Goal: Transaction & Acquisition: Obtain resource

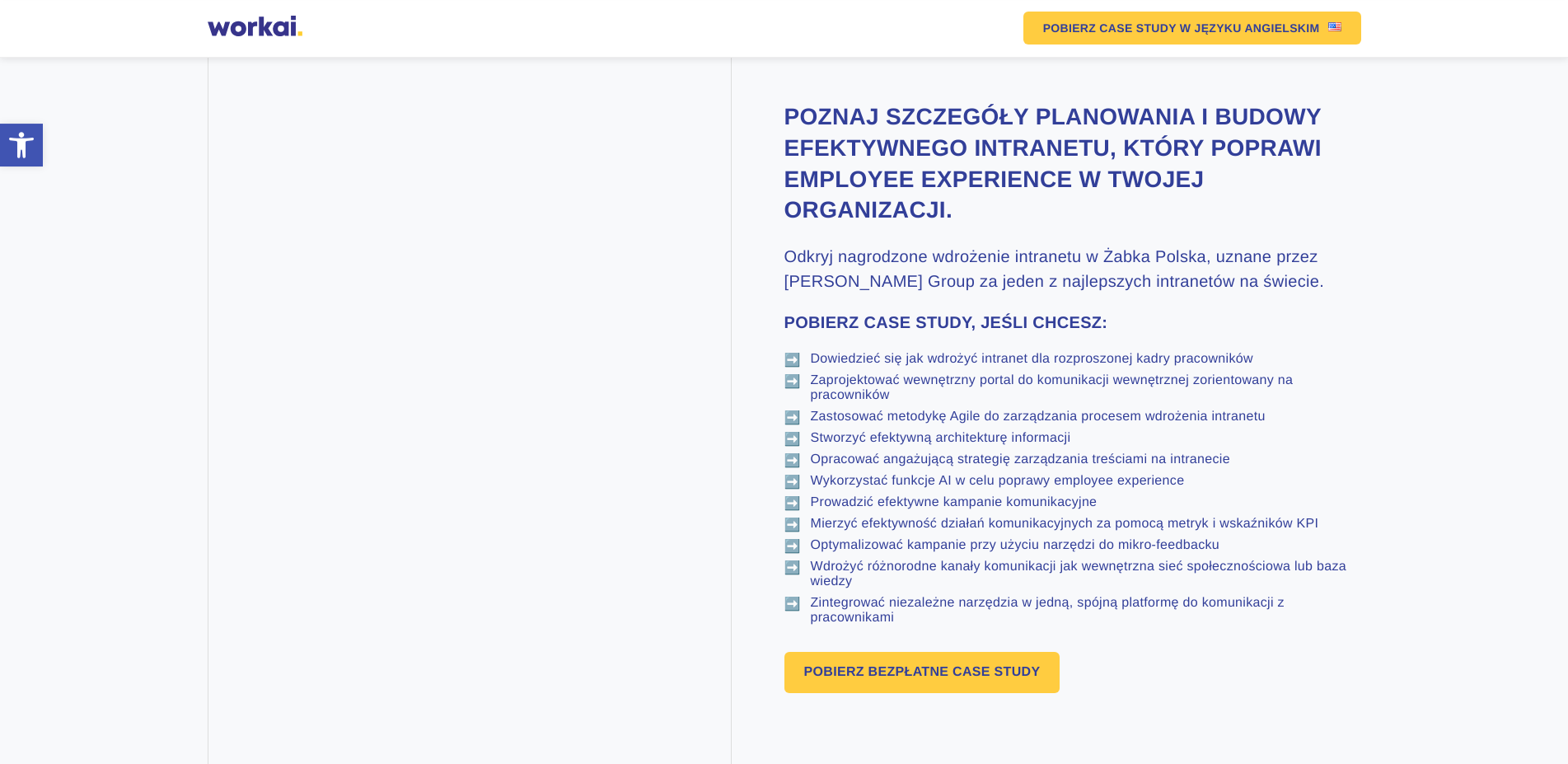
scroll to position [757, 0]
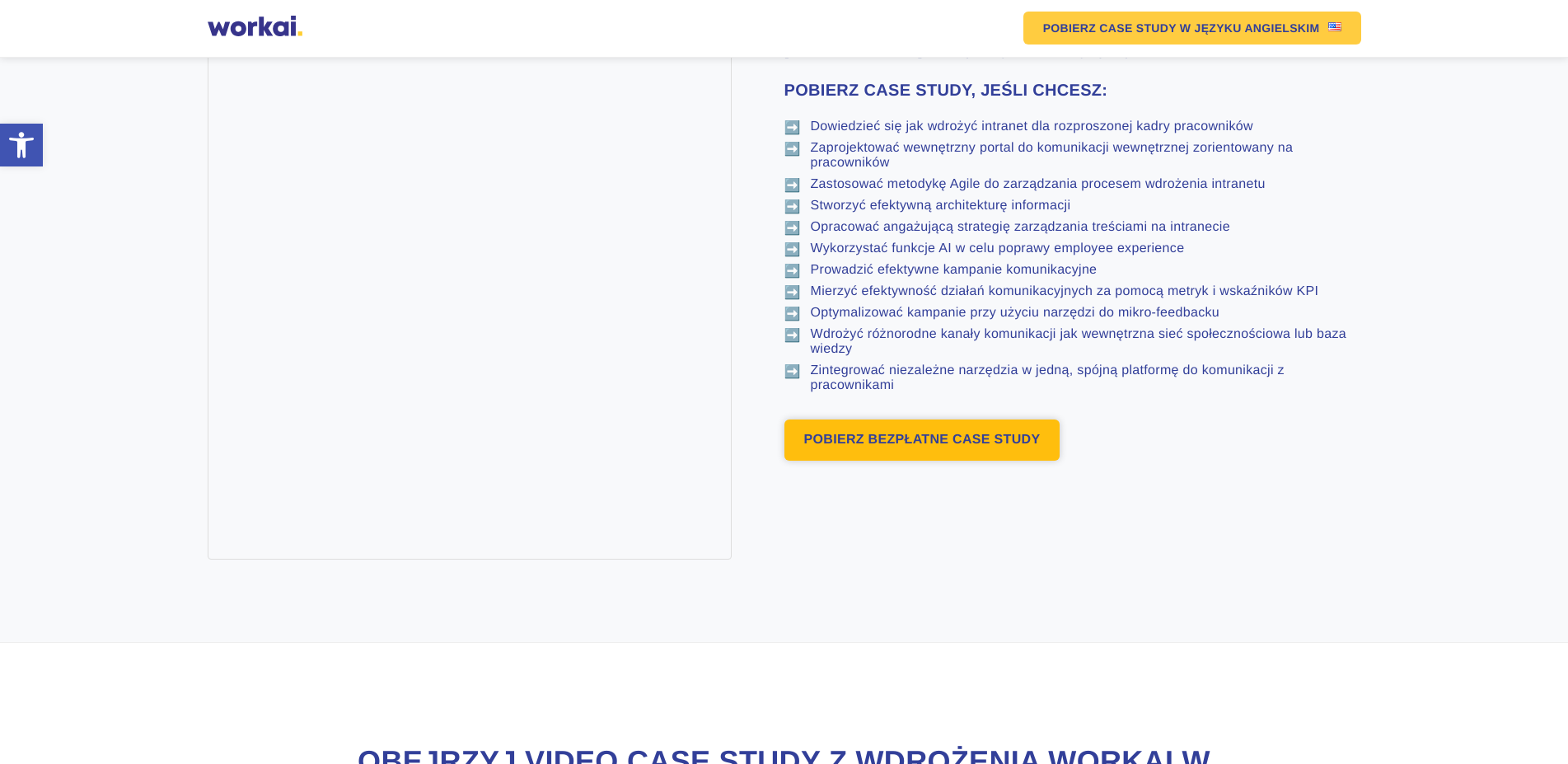
click at [905, 461] on link "POBIERZ BEZPŁATNE CASE STUDY" at bounding box center [923, 440] width 276 height 41
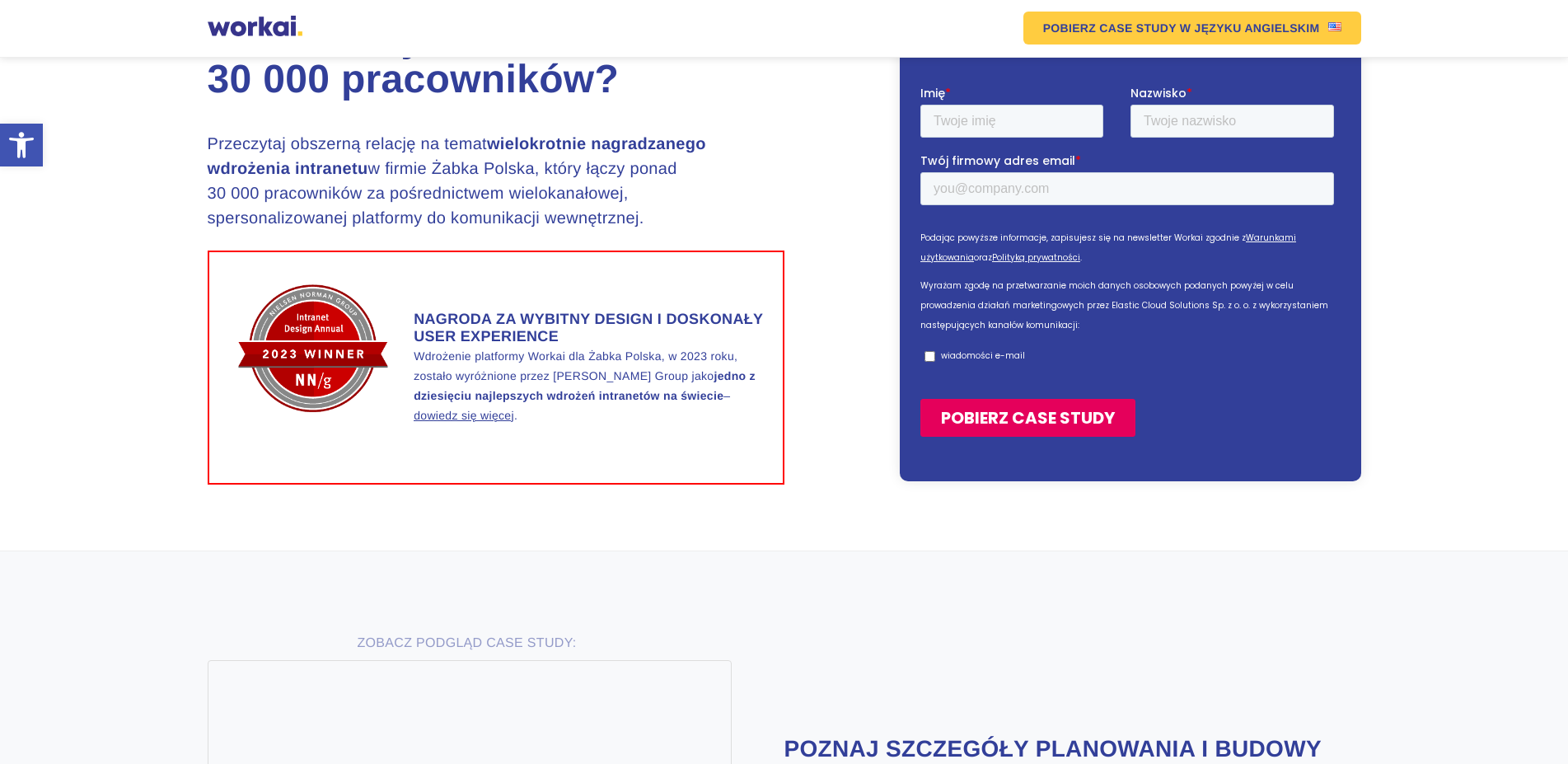
scroll to position [143, 0]
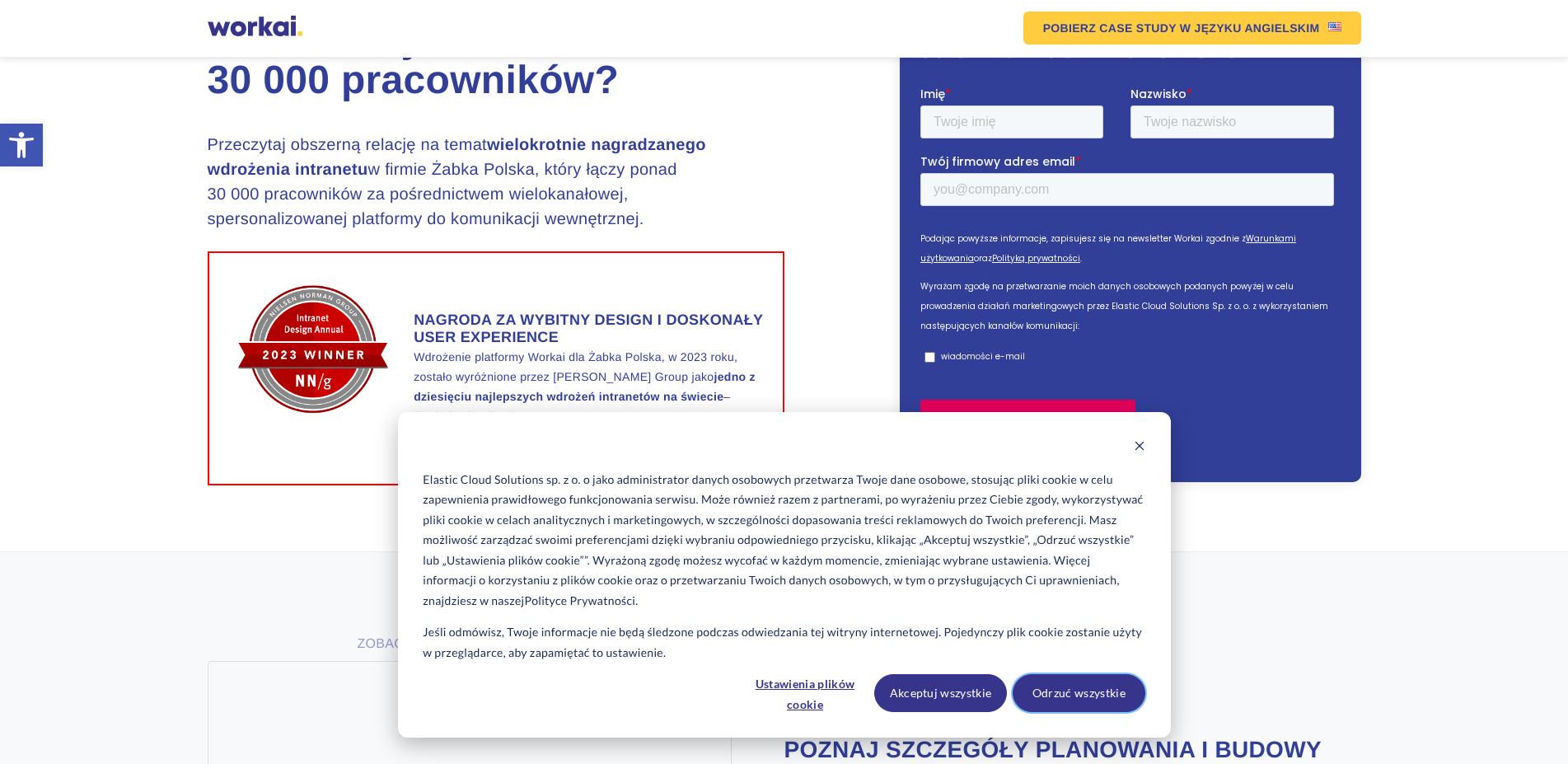
click at [1087, 707] on button "Odrzuć wszystkie" at bounding box center [1079, 694] width 133 height 38
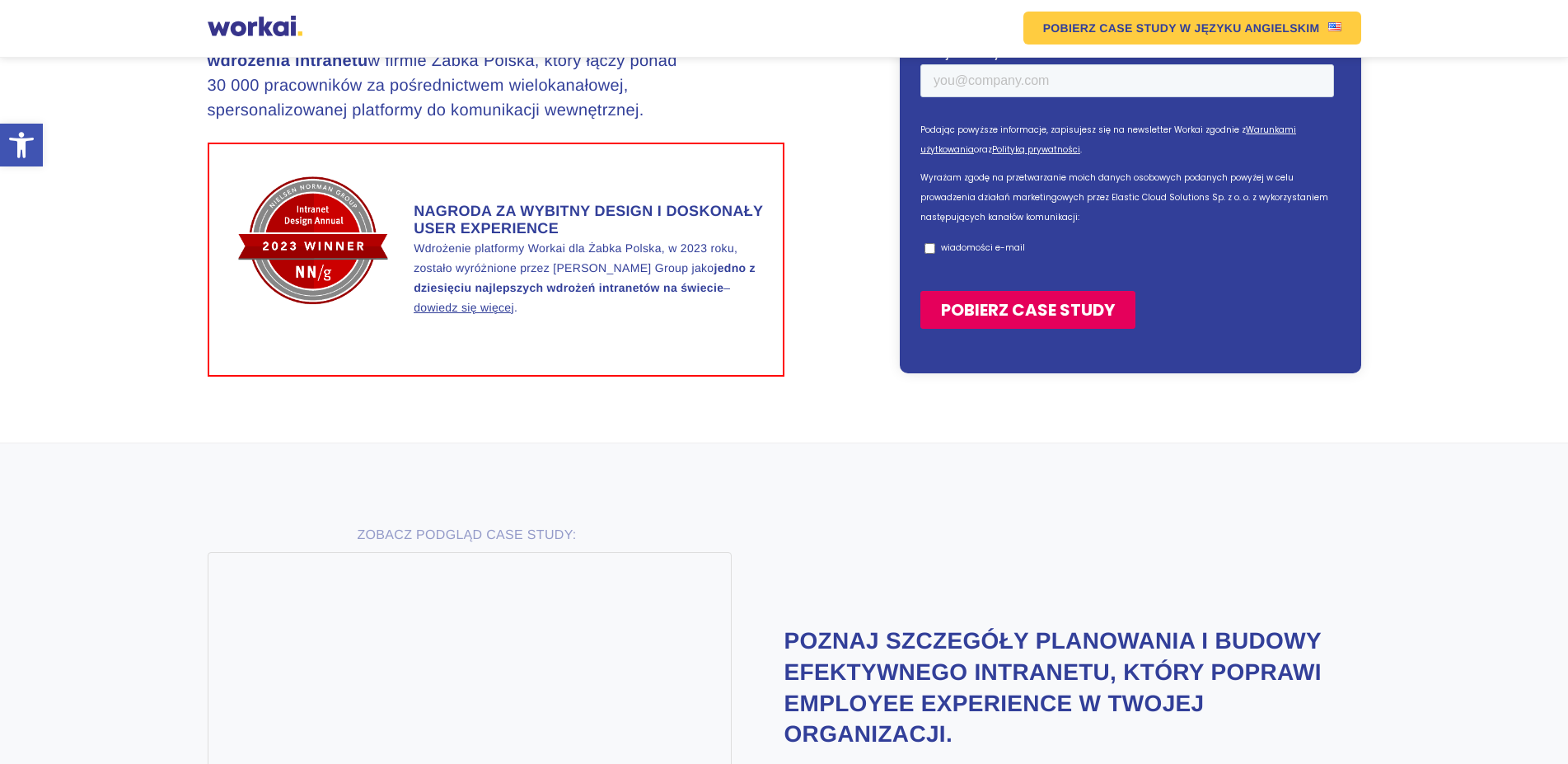
scroll to position [0, 0]
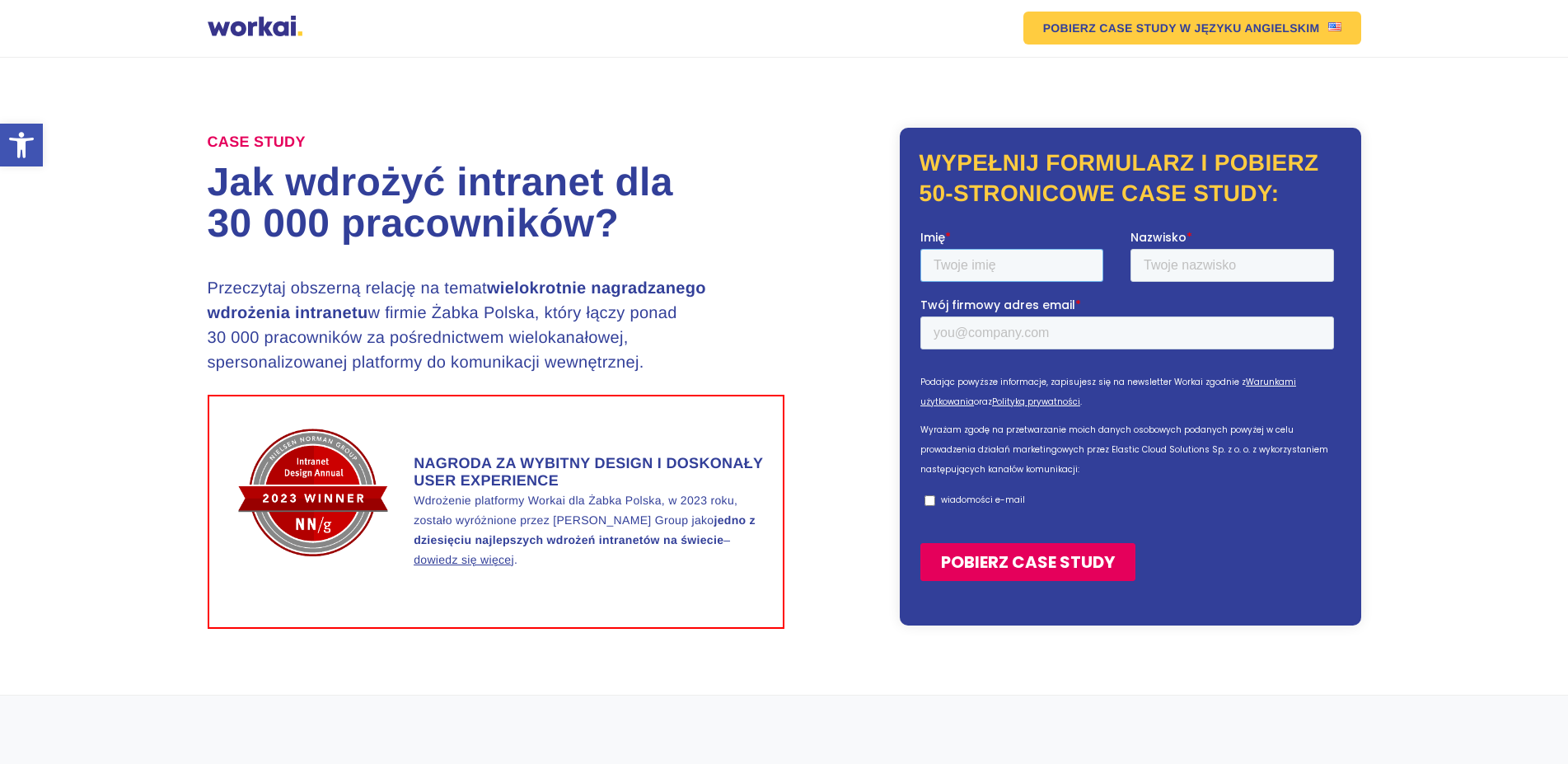
click at [974, 259] on input "Imię *" at bounding box center [1011, 264] width 183 height 33
type input "Dominik"
type input "Kosiec"
type input "dominik.kosiec@generali.com"
click at [991, 496] on p "wiadomości e-mail" at bounding box center [982, 500] width 84 height 12
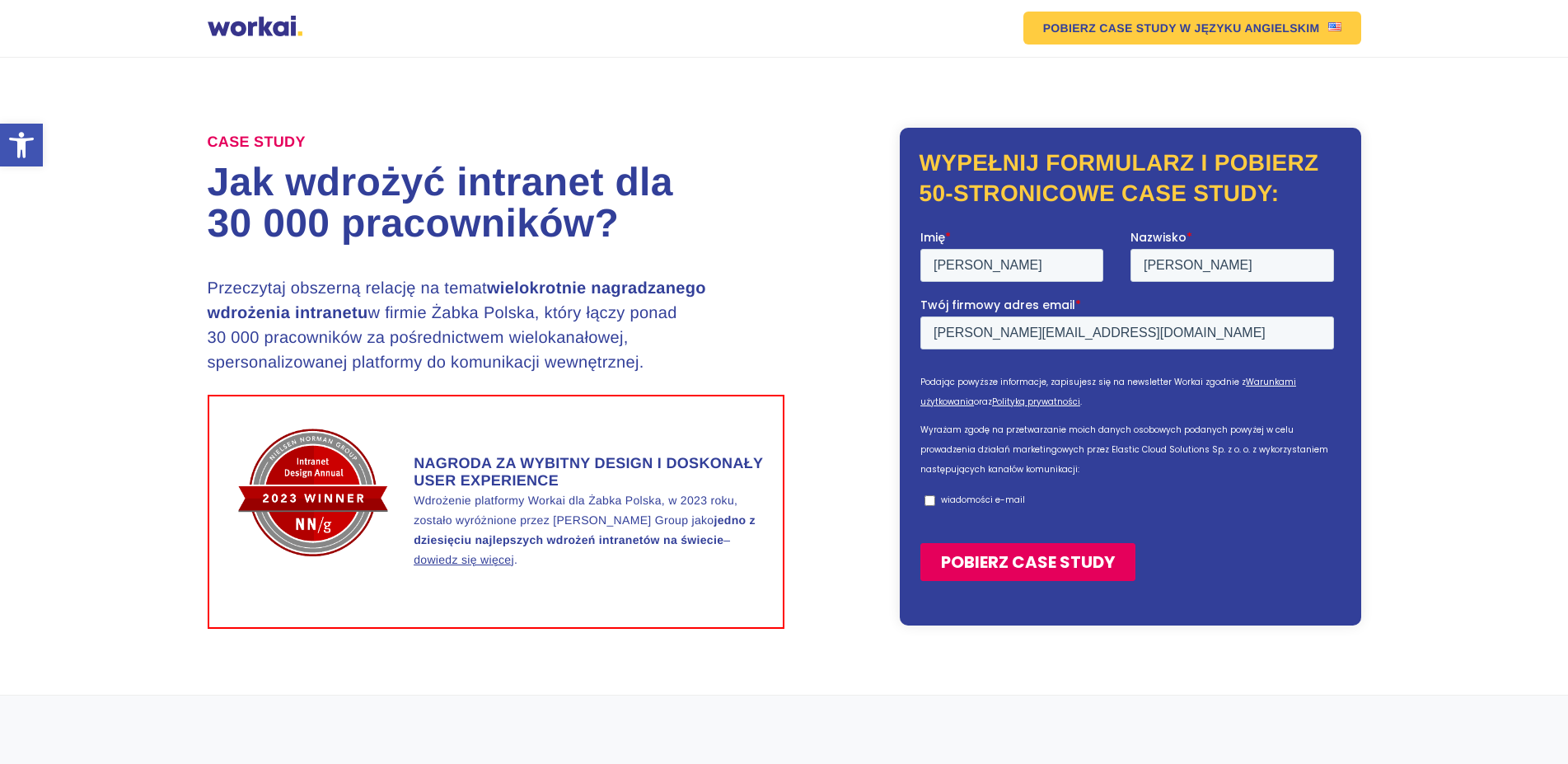
click at [934, 496] on input "wiadomości e-mail" at bounding box center [929, 500] width 11 height 11
checkbox input "true"
click at [1125, 398] on p "Podając powyższe informacje, zapisujesz się na newsletter Workai zgodnie z Waru…" at bounding box center [1129, 392] width 420 height 39
click at [1053, 576] on input "POBIERZ CASE STUDY" at bounding box center [1027, 561] width 215 height 38
